Goal: Task Accomplishment & Management: Use online tool/utility

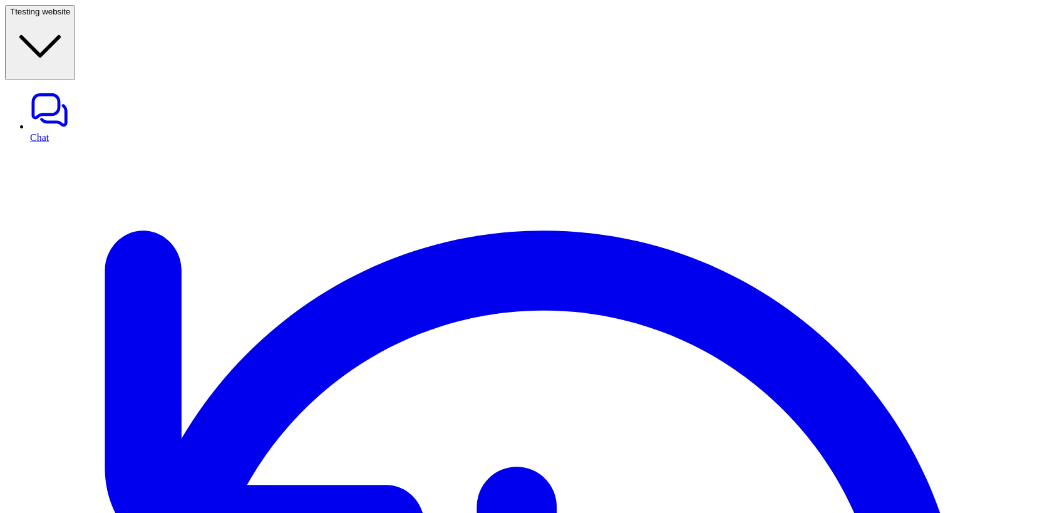
copy p "zendesk_create_ticket"
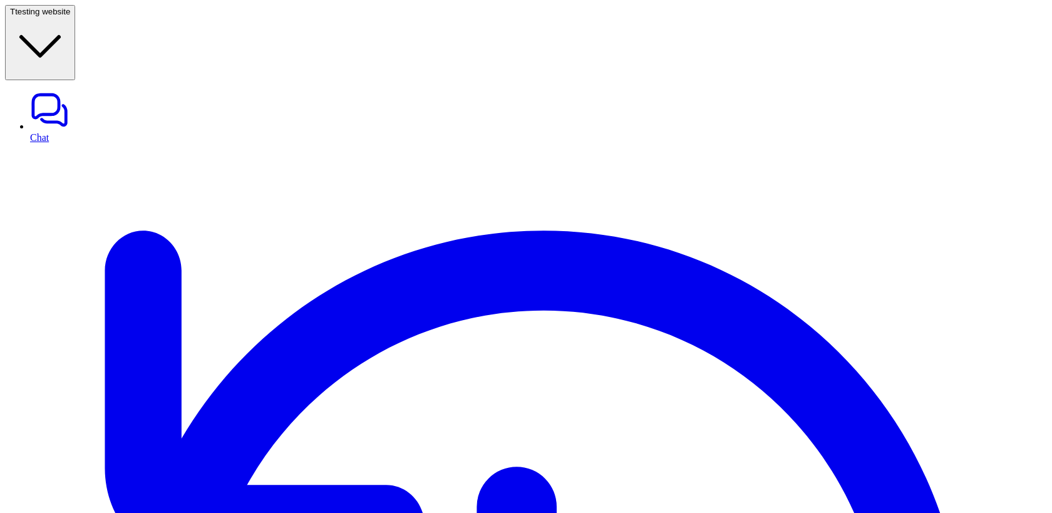
copy p "zendesk_tag_ticket"
